Goal: Information Seeking & Learning: Learn about a topic

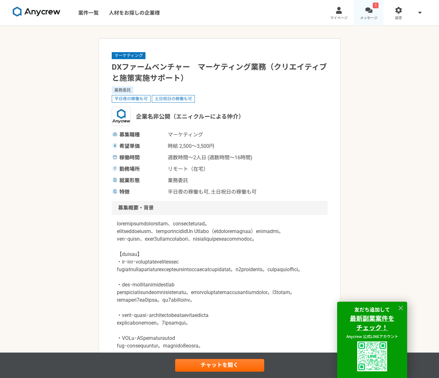
click at [371, 12] on div at bounding box center [368, 10] width 7 height 7
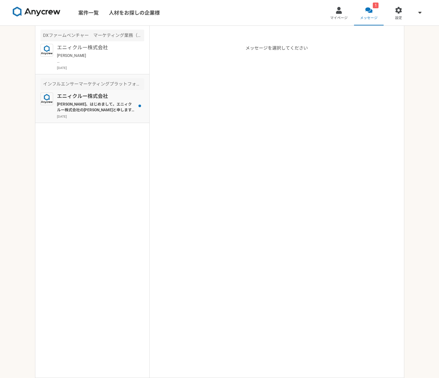
click at [97, 101] on div "エニィクルー株式会社 [PERSON_NAME]、はじめまして。エニィクルー株式会社の[PERSON_NAME]と申します。 ポートフォリオを拝見しまして、是…" at bounding box center [100, 106] width 87 height 26
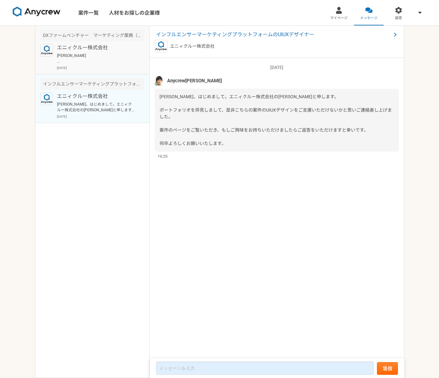
click at [109, 55] on p "[PERSON_NAME] Anycrewの[PERSON_NAME]と申します。 サービスのご利用ありがとうございます。 プロフィールを拝見して、本案件でご…" at bounding box center [96, 58] width 79 height 11
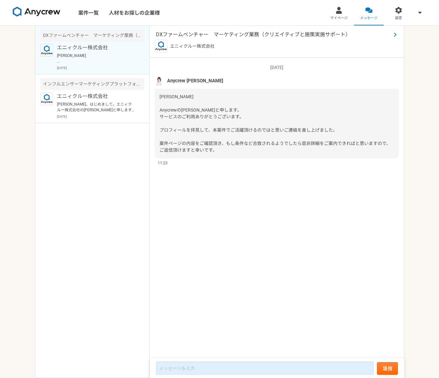
click at [203, 32] on span "DXファームベンチャー　マーケティング業務（クリエイティブと施策実施サポート）" at bounding box center [273, 35] width 235 height 8
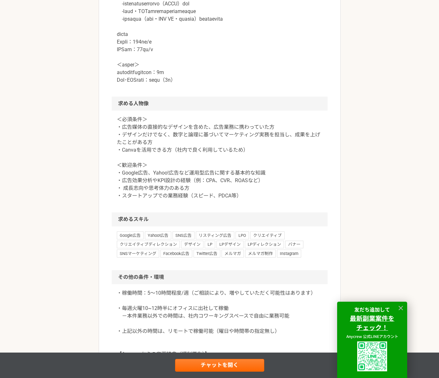
scroll to position [558, 0]
click at [122, 200] on p "＜必須条件＞ ・広告媒体の直接的なデザインを含めた、広告業務に携わっていた方 ・デザインだけでなく、数字と論理に基づいてマーケティング実務を担当し、成果を上げ…" at bounding box center [220, 158] width 206 height 84
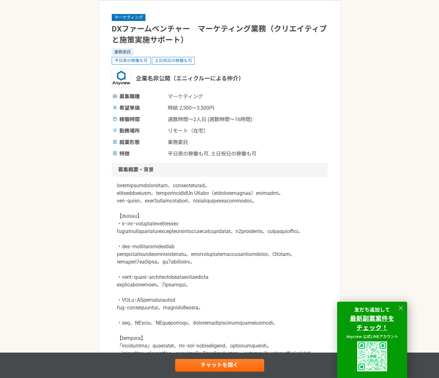
scroll to position [0, 0]
